Goal: Check status: Check status

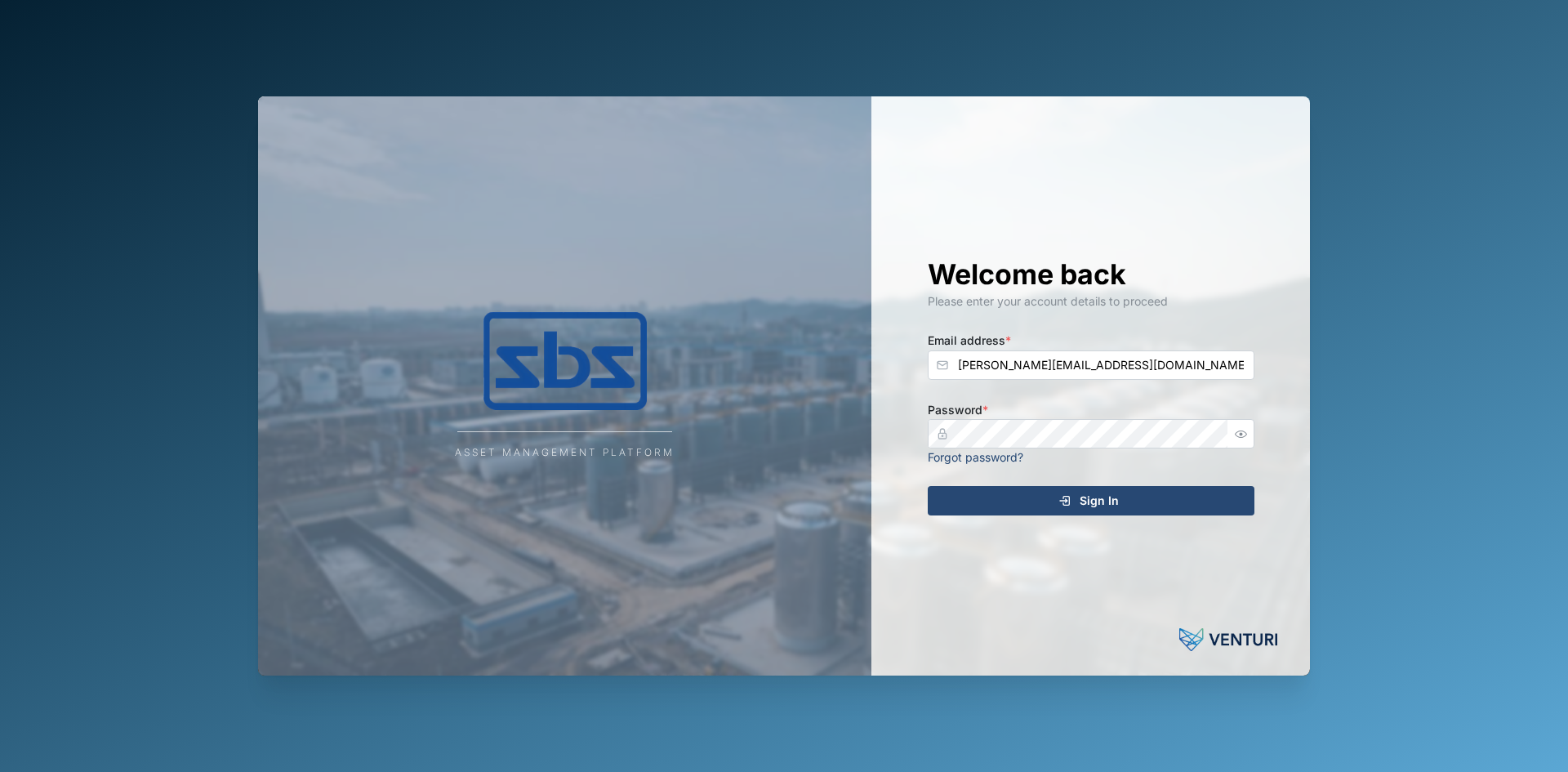
click at [1069, 500] on icon "submit" at bounding box center [1065, 500] width 13 height 13
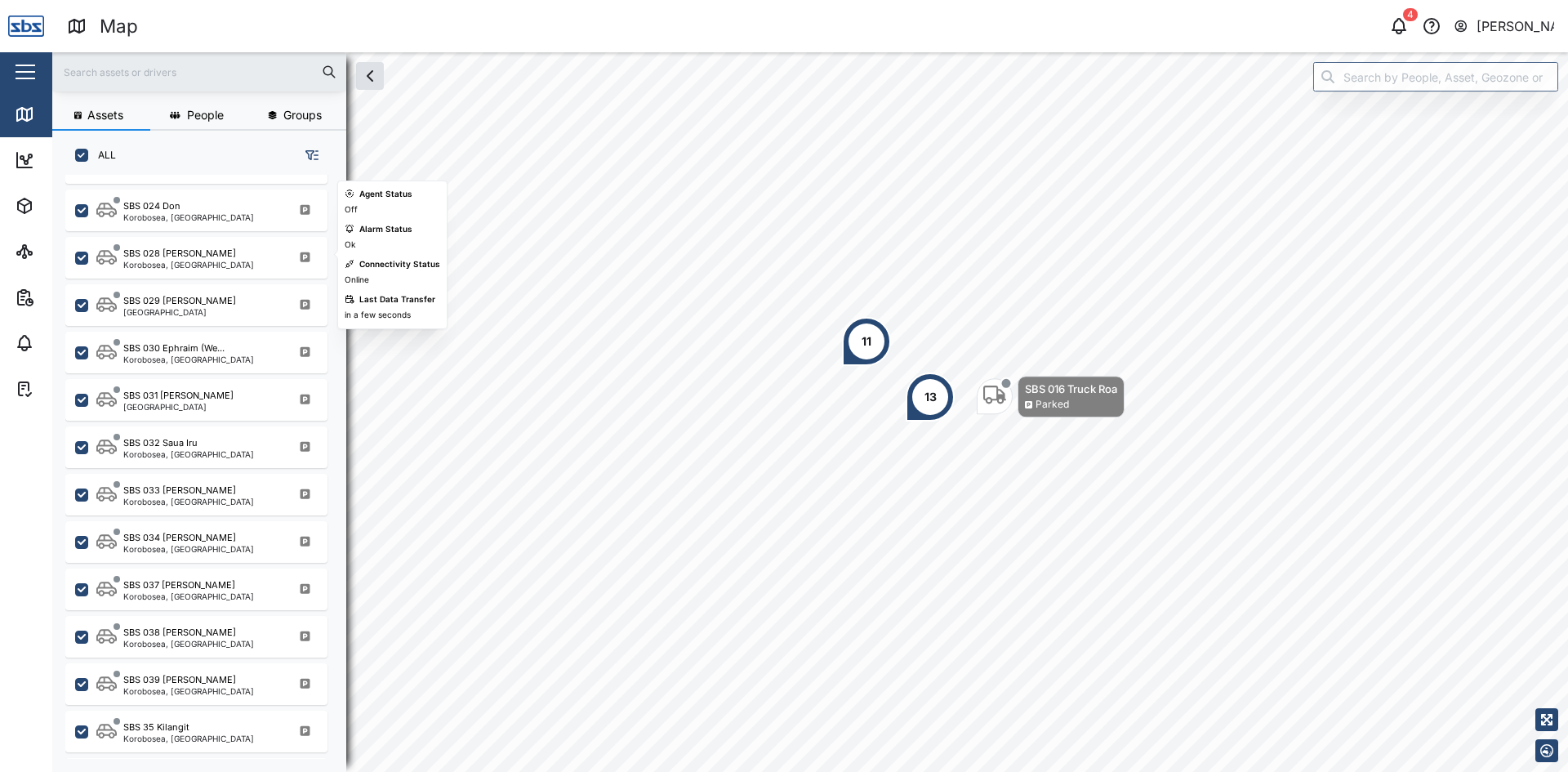
scroll to position [1595, 0]
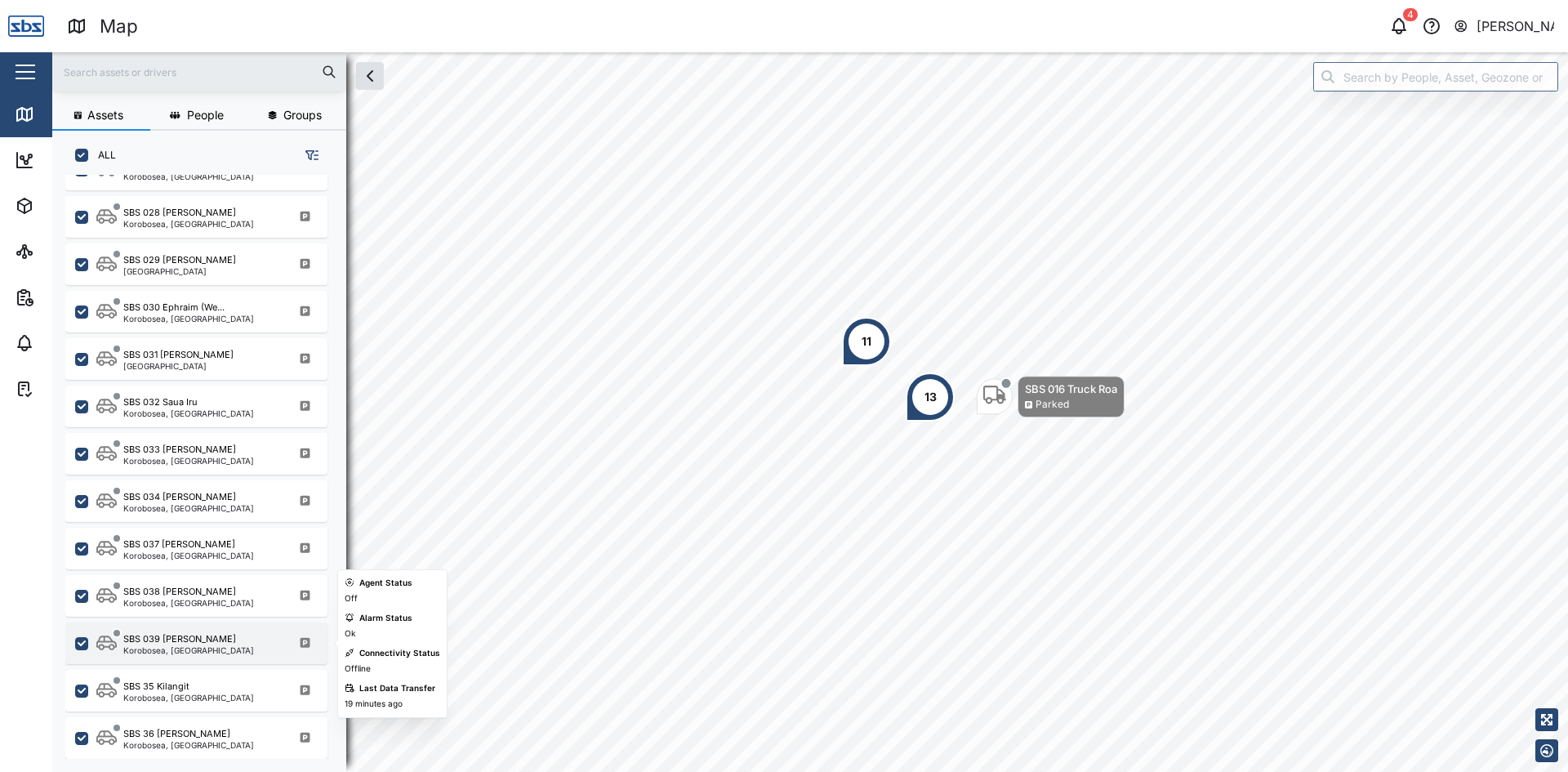
click at [207, 651] on div "Korobosea, [GEOGRAPHIC_DATA]" at bounding box center [188, 650] width 131 height 9
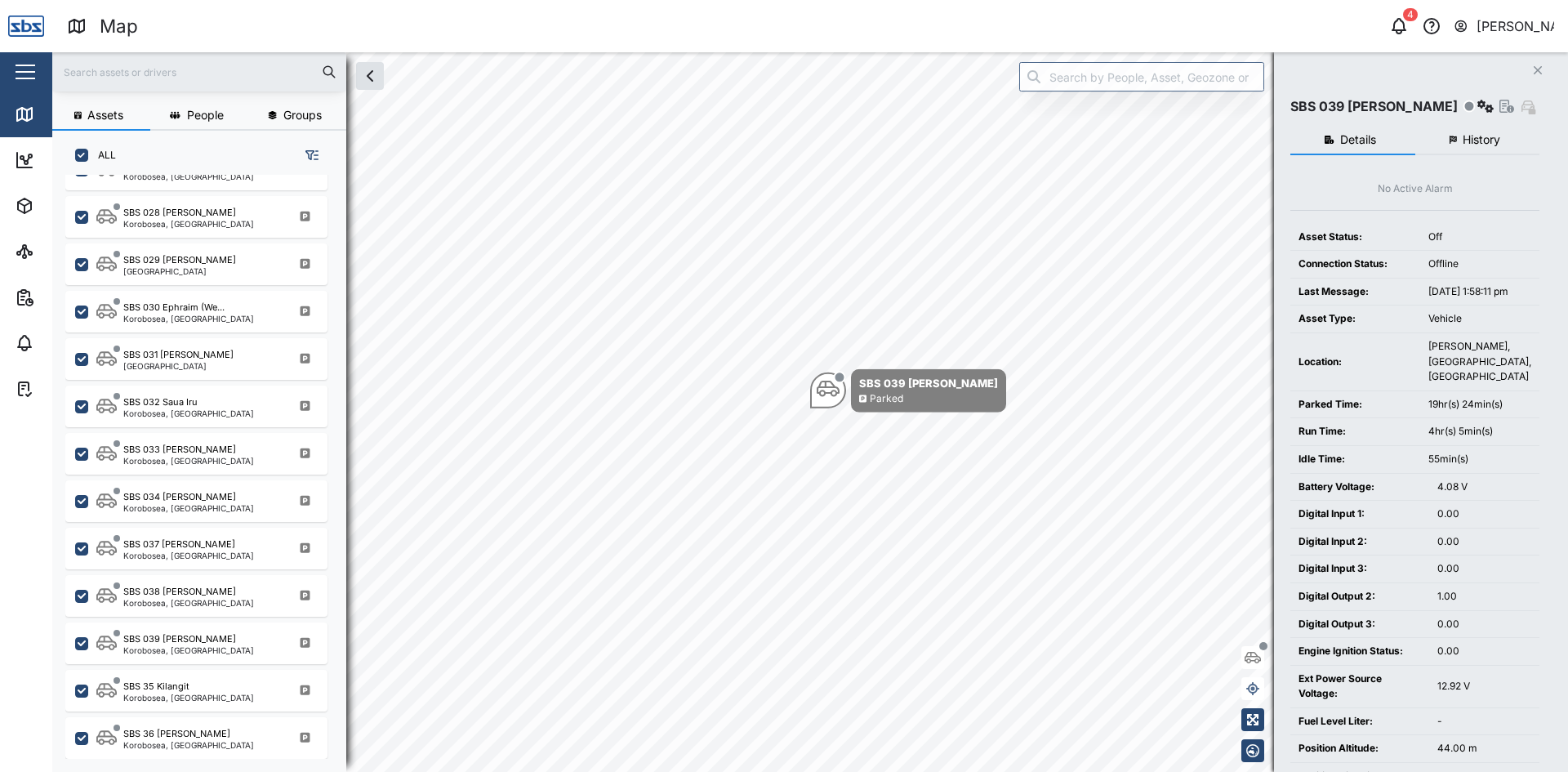
click at [1481, 131] on button "History" at bounding box center [1477, 140] width 125 height 30
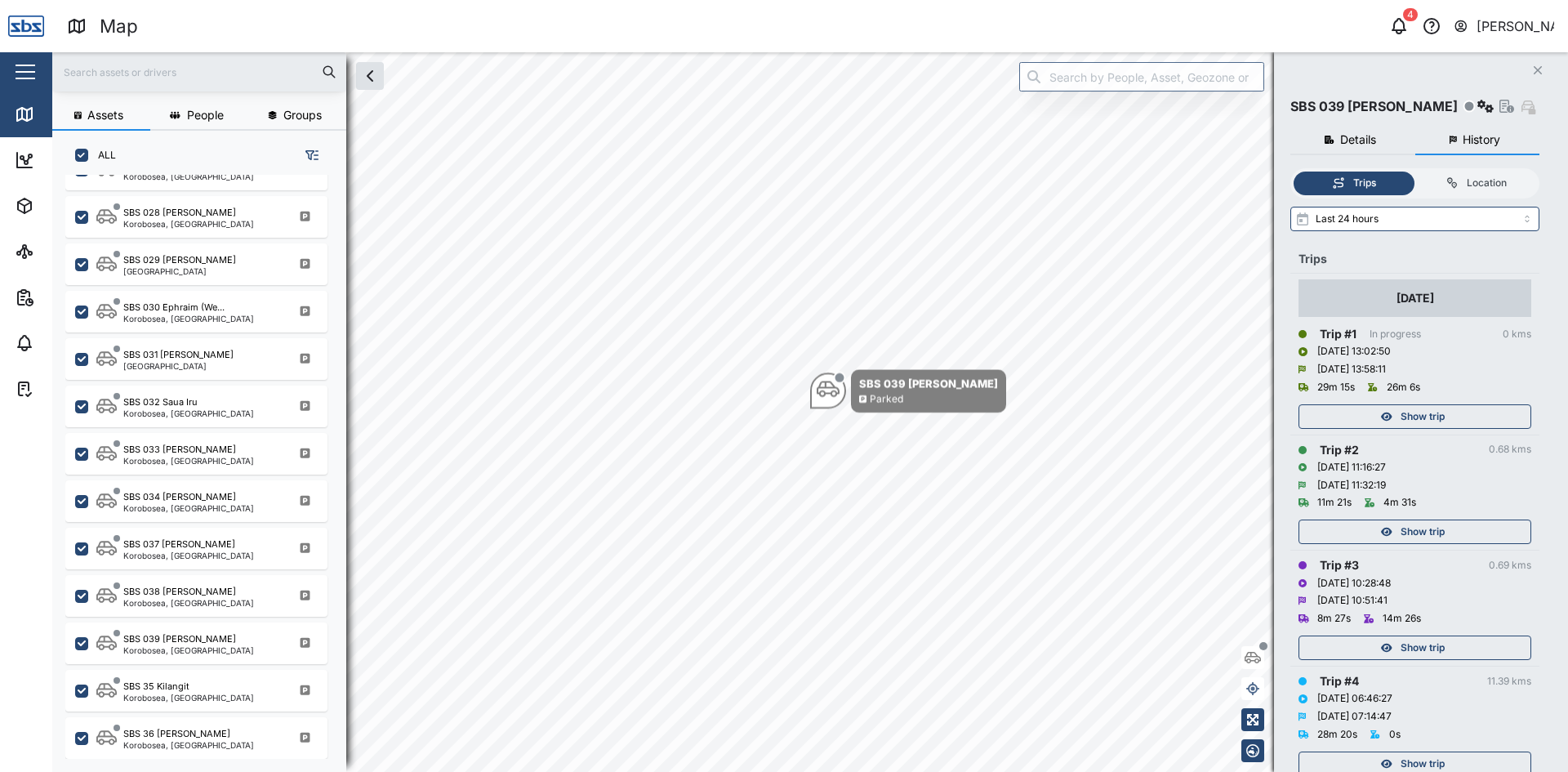
click at [1436, 533] on span "Show trip" at bounding box center [1423, 532] width 44 height 23
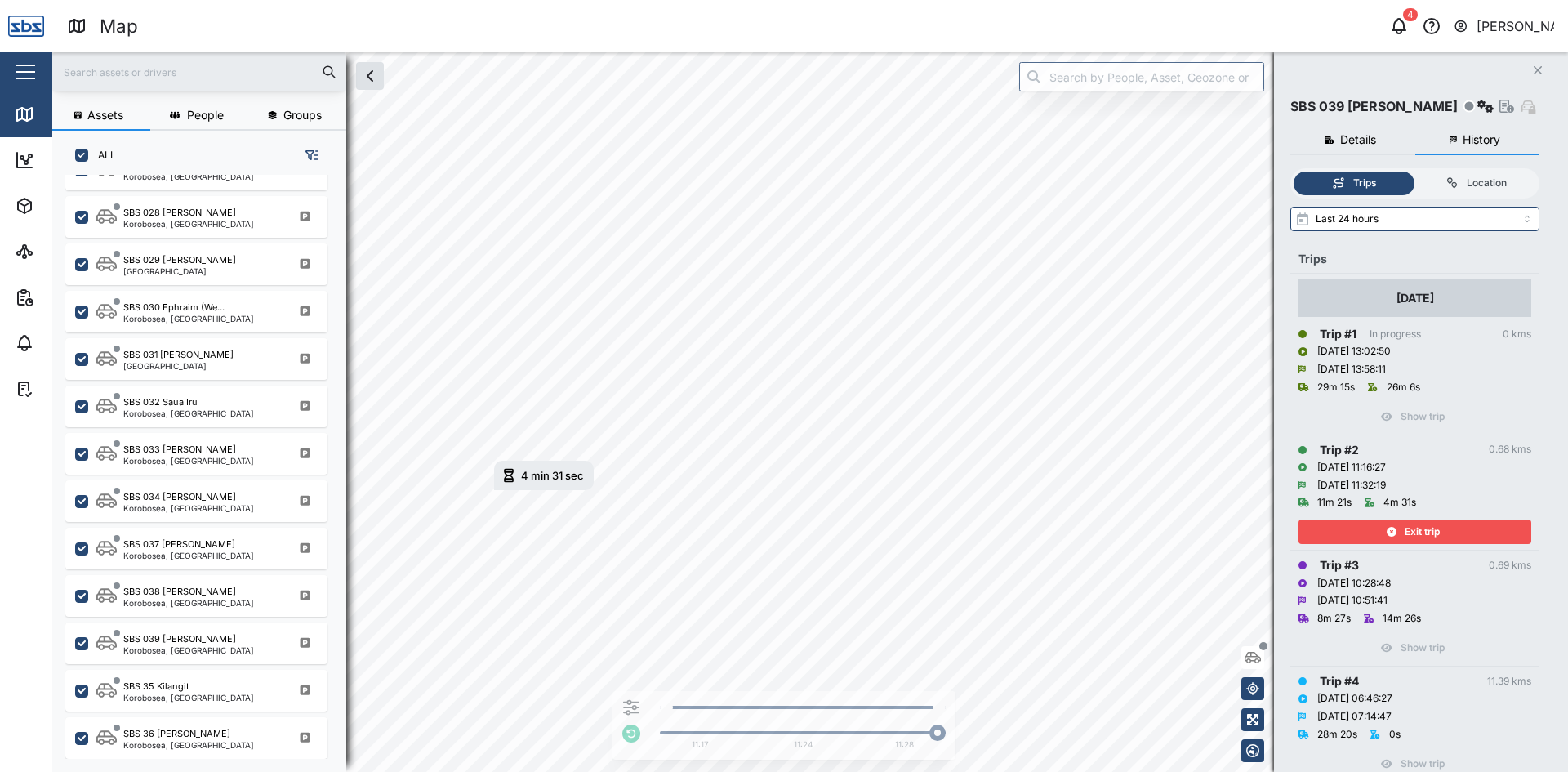
click at [1428, 528] on span "Exit trip" at bounding box center [1422, 532] width 35 height 23
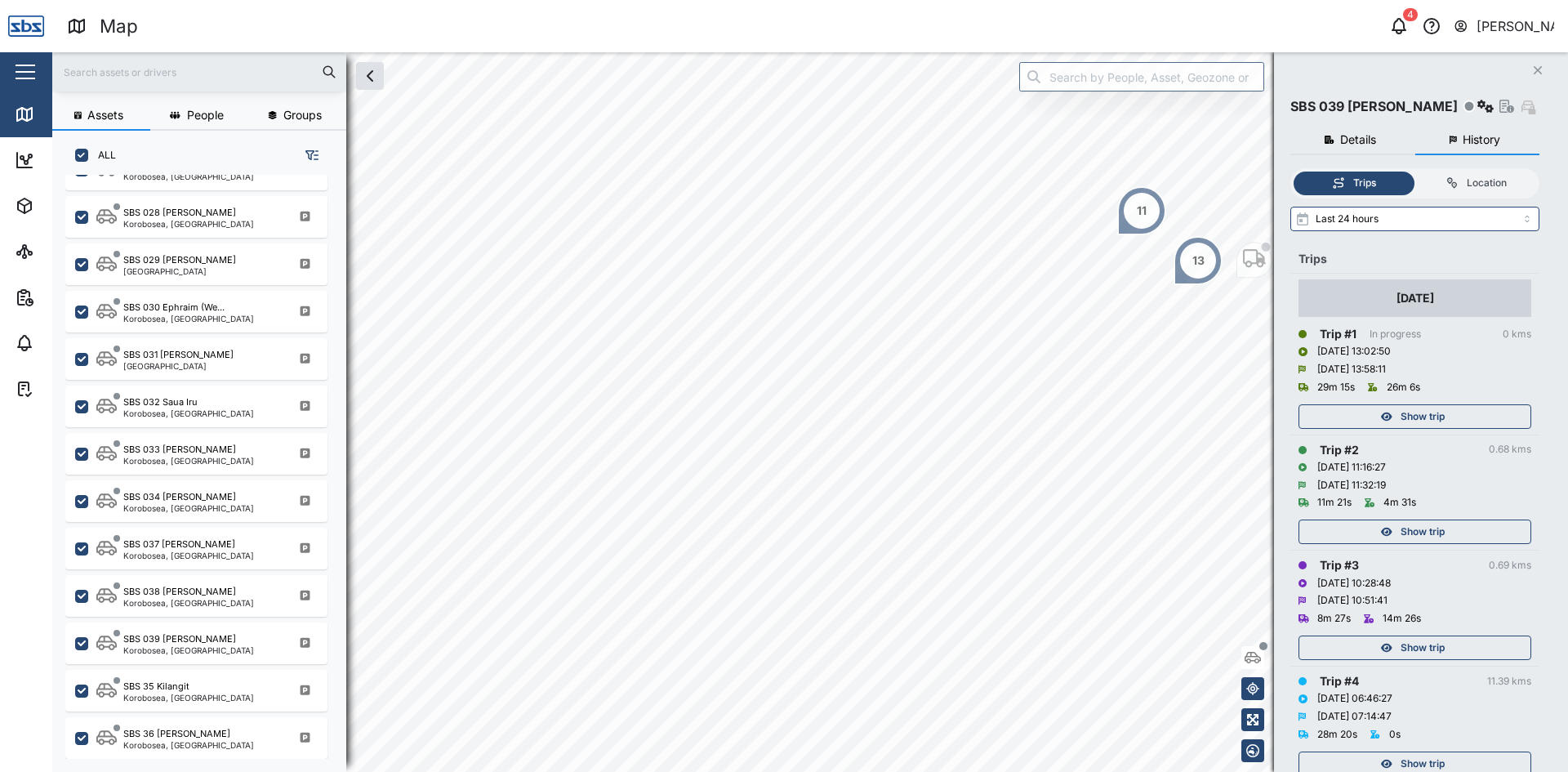
click at [1435, 410] on span "Show trip" at bounding box center [1423, 416] width 44 height 23
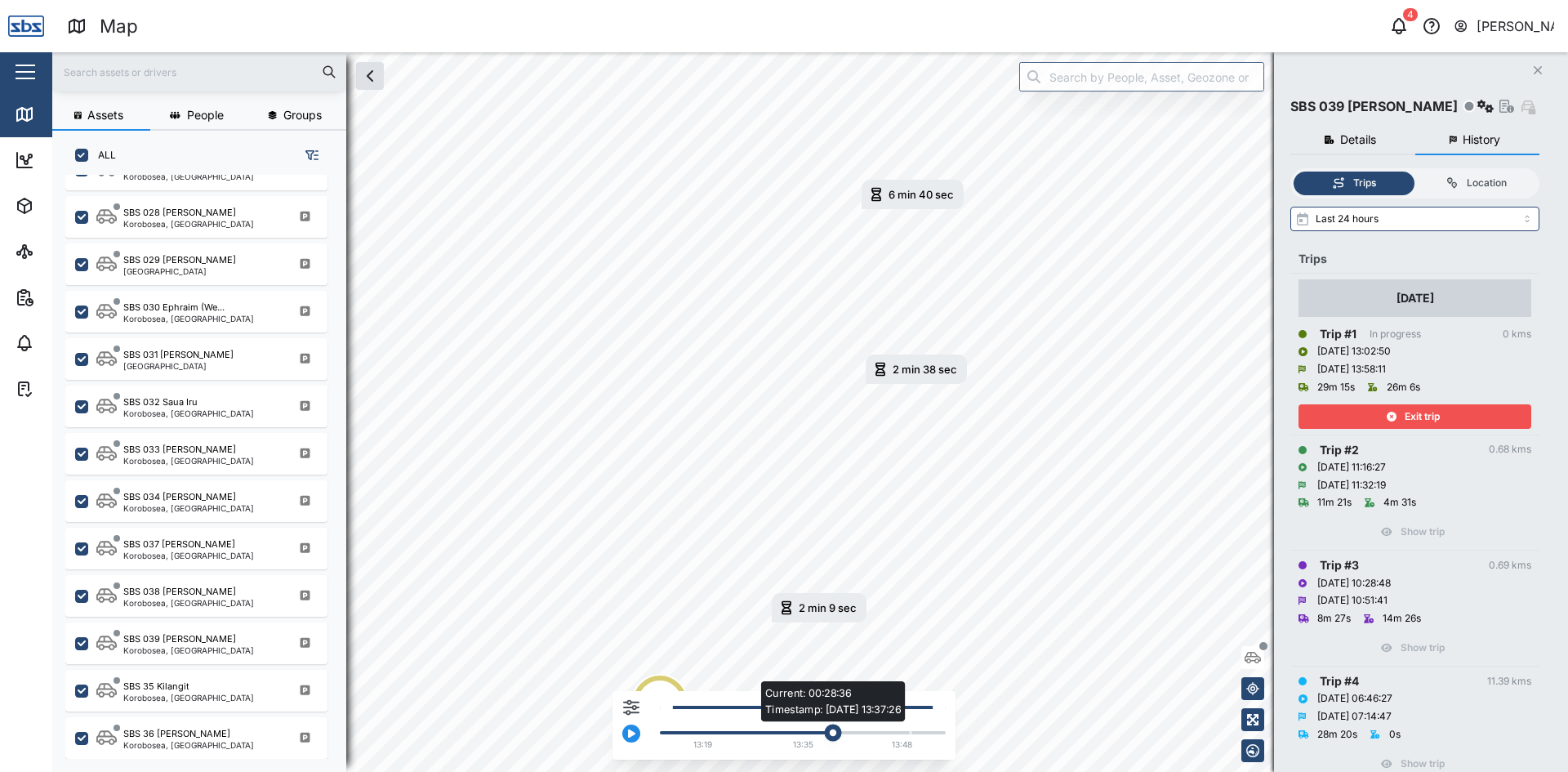
click at [834, 732] on div "Current: 00:28:36 Timestamp: [DATE] 13:37:26" at bounding box center [832, 733] width 17 height 17
click at [1454, 419] on div "Exit trip" at bounding box center [1413, 416] width 212 height 23
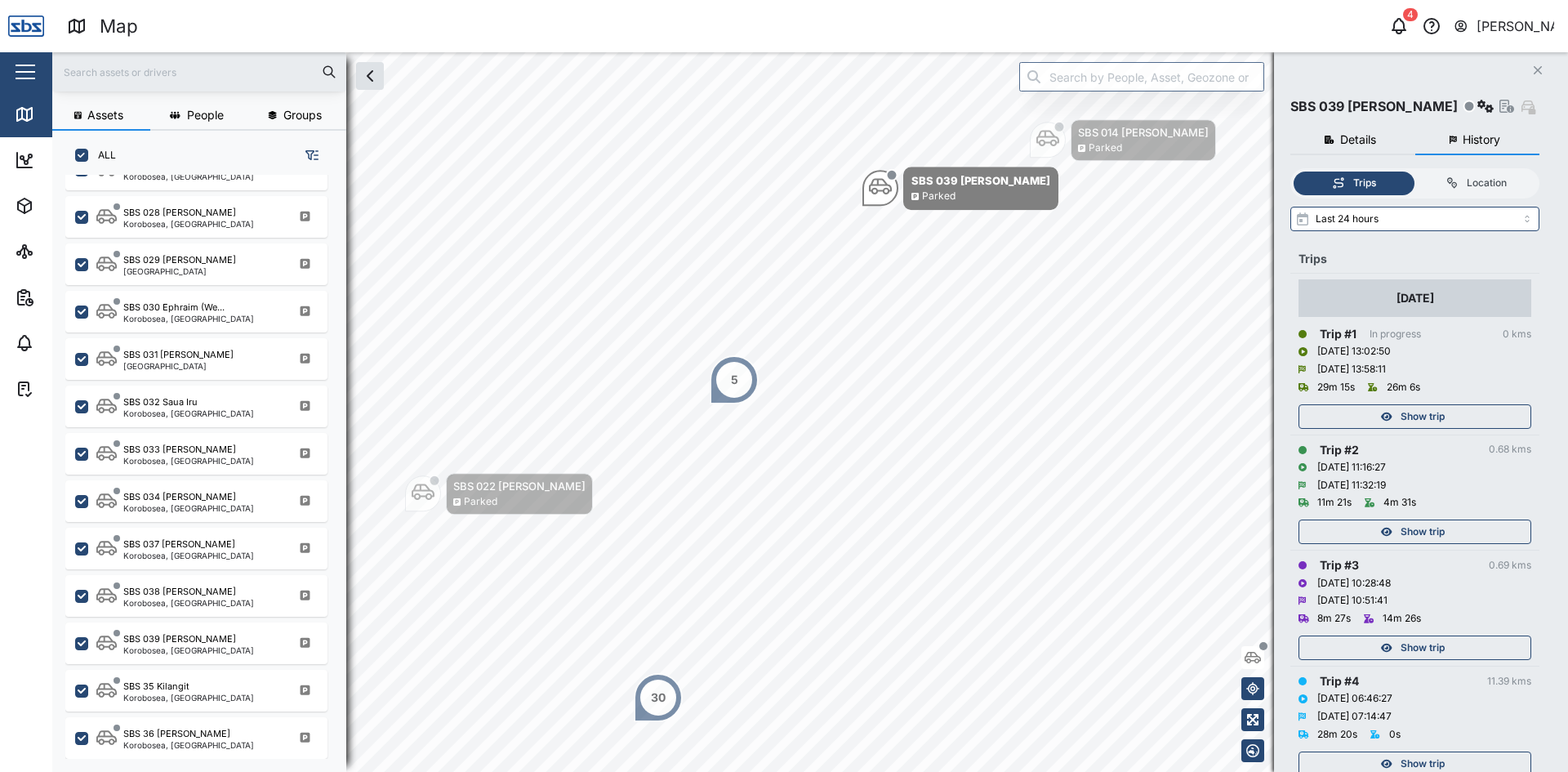
click at [1426, 647] on span "Show trip" at bounding box center [1423, 648] width 44 height 23
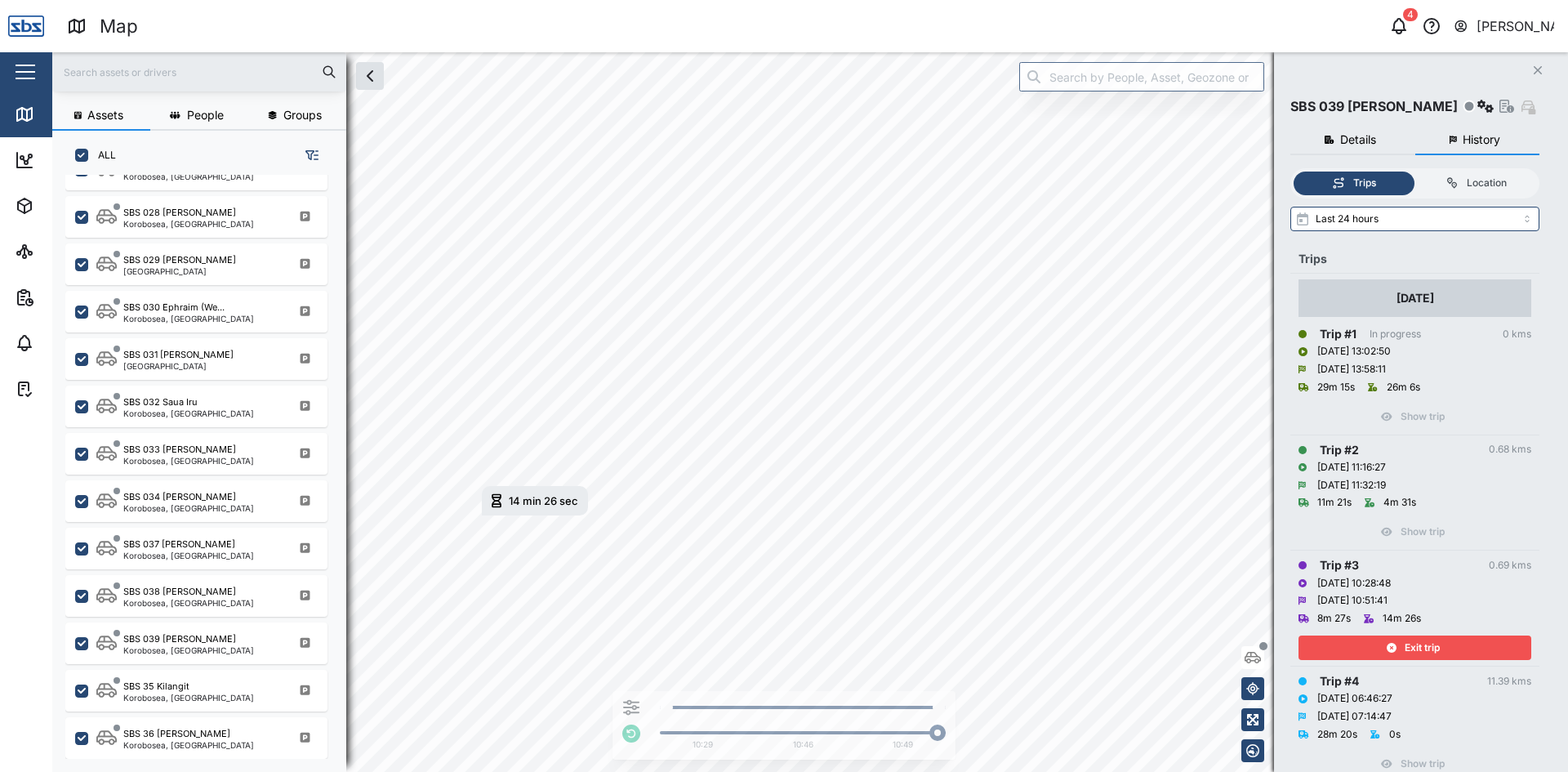
click at [1459, 643] on div "Exit trip" at bounding box center [1413, 648] width 212 height 23
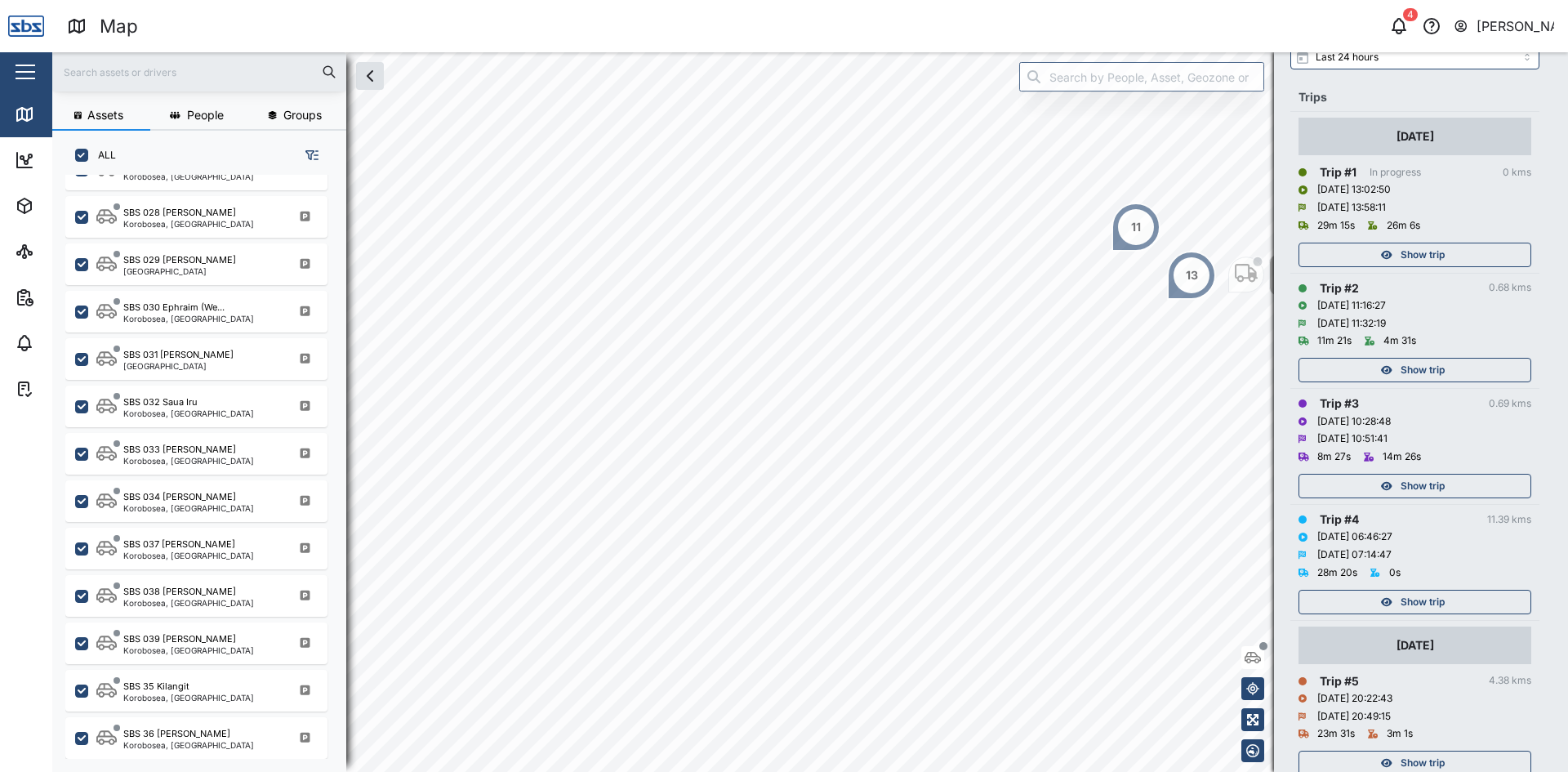
scroll to position [164, 0]
click at [1426, 605] on span "Show trip" at bounding box center [1423, 600] width 44 height 23
